Goal: Task Accomplishment & Management: Manage account settings

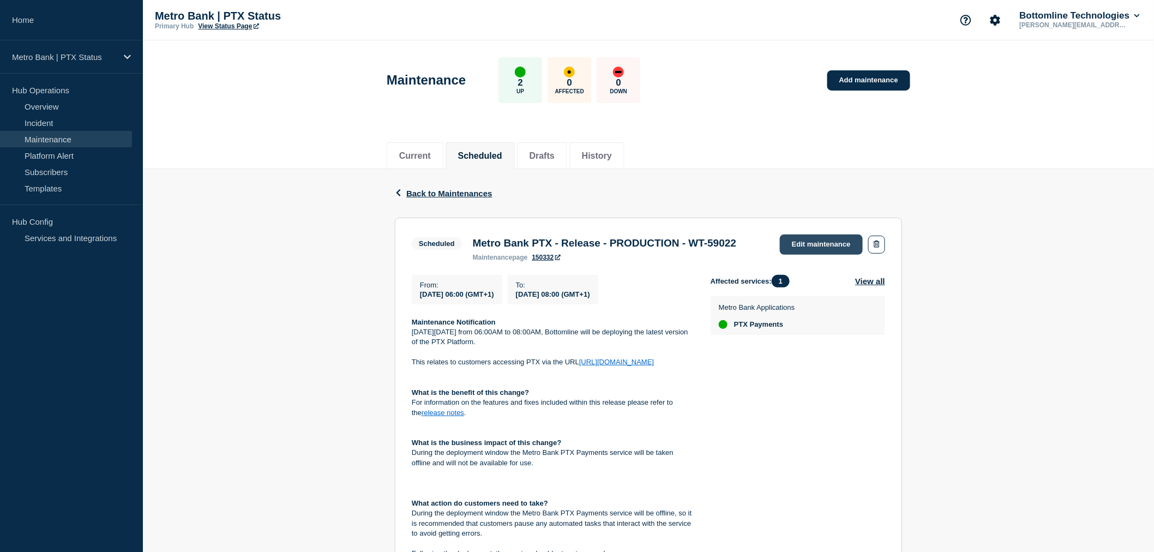
drag, startPoint x: 0, startPoint y: 0, endPoint x: 803, endPoint y: 246, distance: 840.1
click at [803, 246] on link "Edit maintenance" at bounding box center [821, 244] width 83 height 20
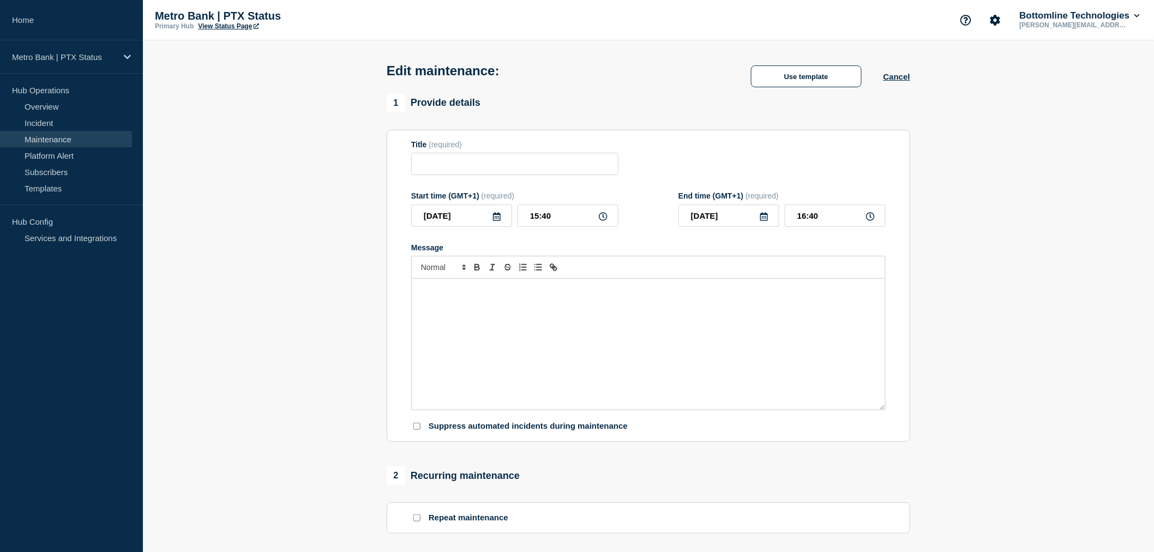
type input "Metro Bank PTX - Release - PRODUCTION - WT-59022"
type input "[DATE]"
type input "06:00"
type input "[DATE]"
type input "08:00"
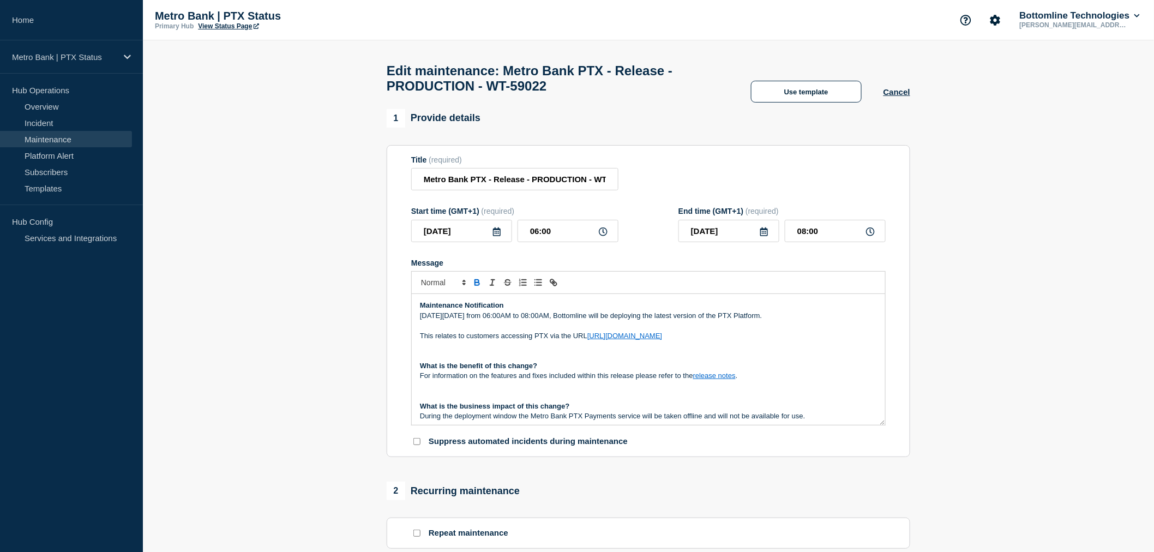
click at [601, 236] on icon at bounding box center [603, 231] width 9 height 9
click at [536, 236] on input "06:00" at bounding box center [568, 231] width 101 height 22
type input "05:00"
click at [805, 236] on input "07:00" at bounding box center [835, 231] width 101 height 22
type input "08:00"
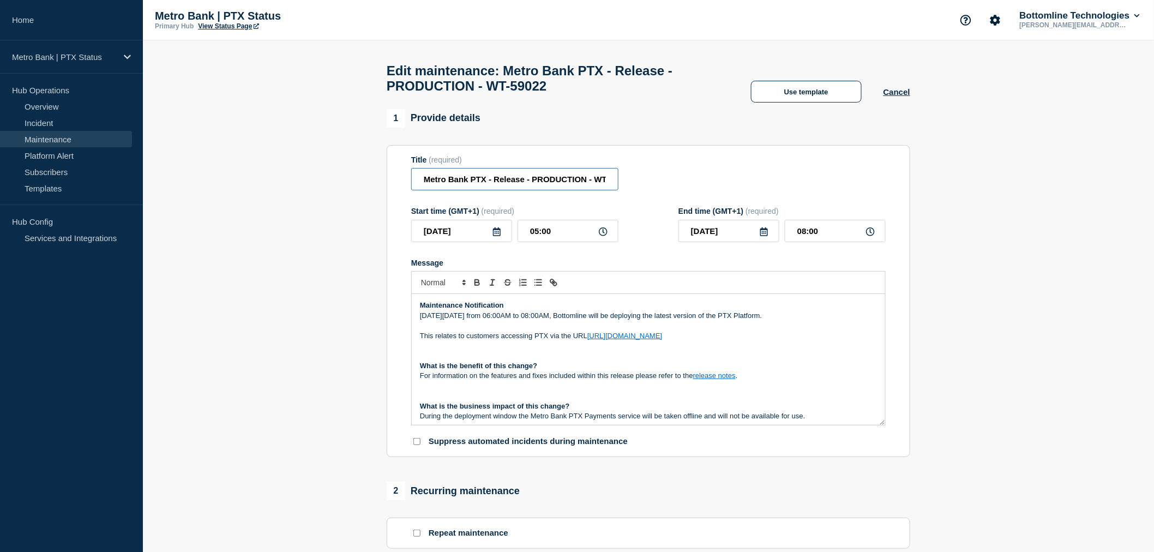
scroll to position [0, 26]
drag, startPoint x: 595, startPoint y: 178, endPoint x: 644, endPoint y: 178, distance: 49.1
click at [644, 178] on div "Title (required) Metro Bank PTX - Release - PRODUCTION - WT-59022" at bounding box center [648, 172] width 474 height 35
click at [589, 183] on input "Metro Bank PTX - Release - PRODUCTION - WT-59022" at bounding box center [514, 179] width 207 height 22
drag, startPoint x: 571, startPoint y: 185, endPoint x: 641, endPoint y: 184, distance: 70.4
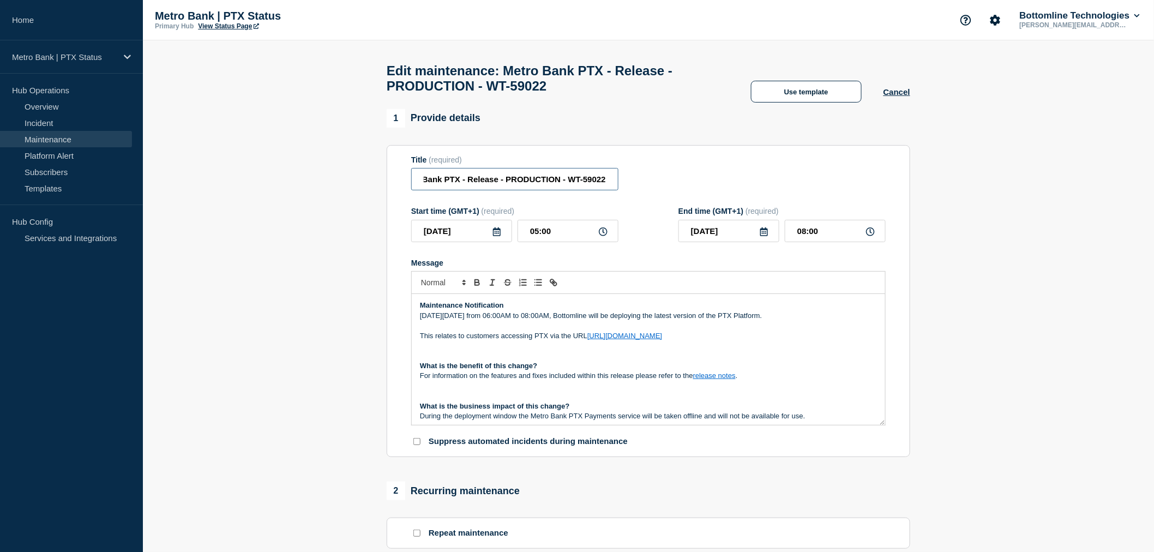
click at [641, 184] on div "Title (required) Metro Bank PTX - Release - PRODUCTION - WT-59022" at bounding box center [648, 172] width 474 height 35
click at [754, 339] on p "This relates to customers accessing PTX via the URL [URL][DOMAIN_NAME]" at bounding box center [648, 336] width 457 height 10
drag, startPoint x: 587, startPoint y: 189, endPoint x: 689, endPoint y: 185, distance: 101.5
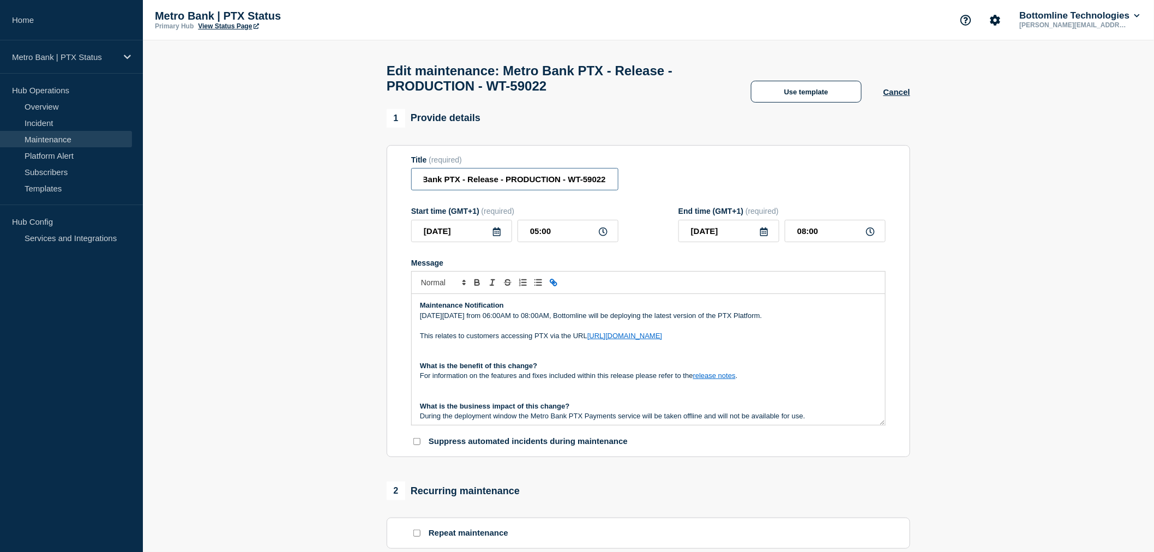
click at [701, 186] on div "Title (required) Metro Bank PTX - Release - PRODUCTION - WT-59022" at bounding box center [648, 172] width 474 height 35
click at [657, 176] on div "Title (required) Metro Bank PTX - Release - PRODUCTION - WT-59022" at bounding box center [648, 172] width 474 height 35
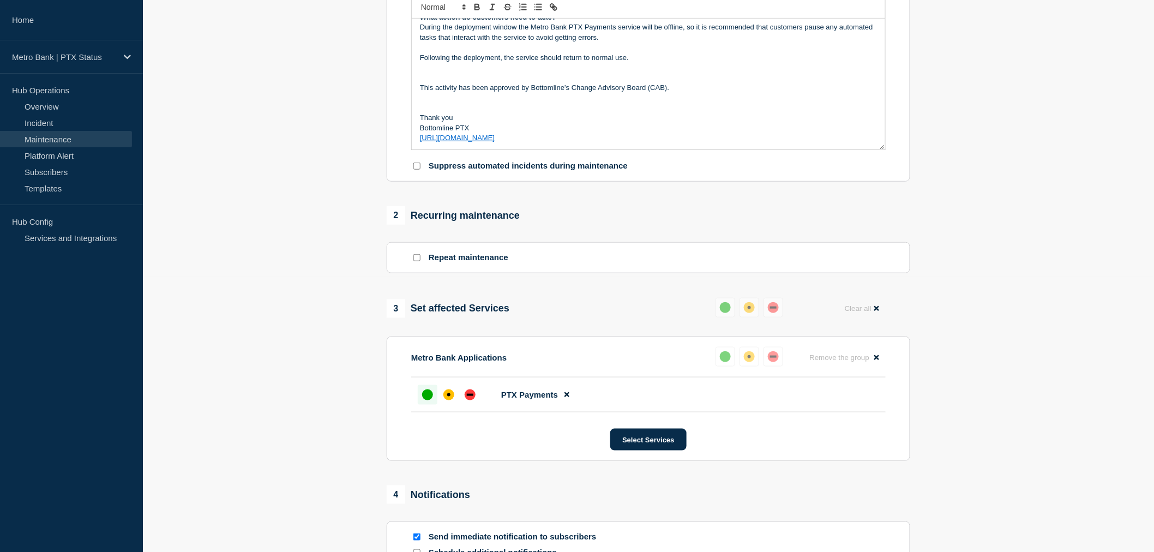
scroll to position [422, 0]
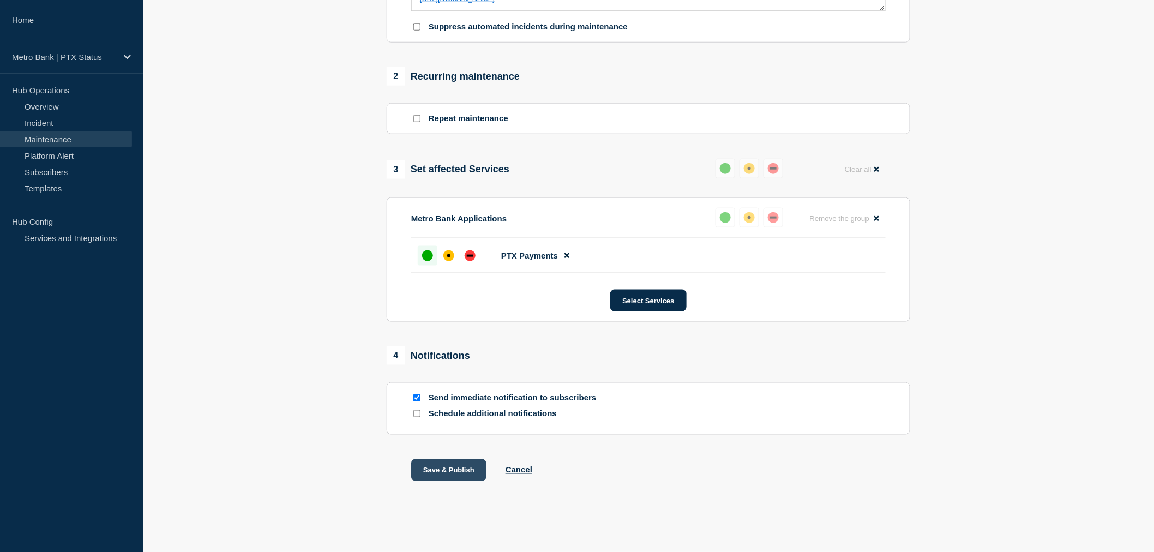
click at [432, 473] on button "Save & Publish" at bounding box center [448, 470] width 75 height 22
